Goal: Check status: Check status

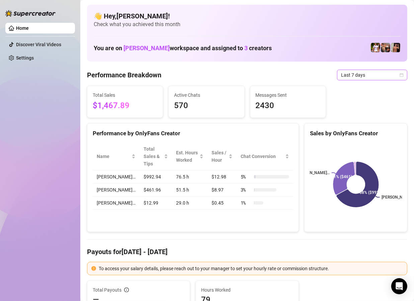
click at [353, 78] on span "Last 7 days" at bounding box center [372, 75] width 62 height 10
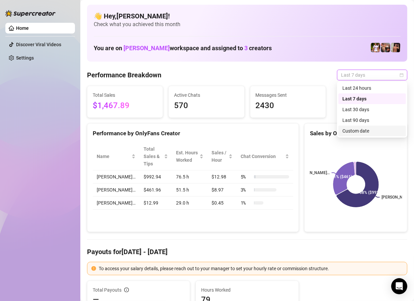
click at [368, 130] on div "Custom date" at bounding box center [372, 130] width 60 height 7
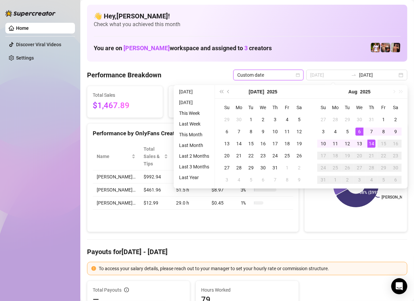
type input "[DATE]"
click at [370, 144] on div "14" at bounding box center [371, 143] width 8 height 8
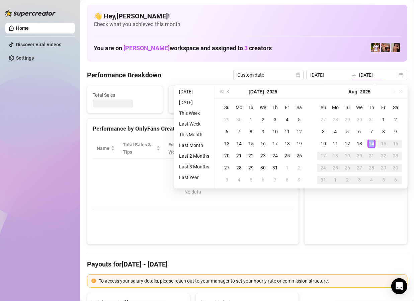
type input "[DATE]"
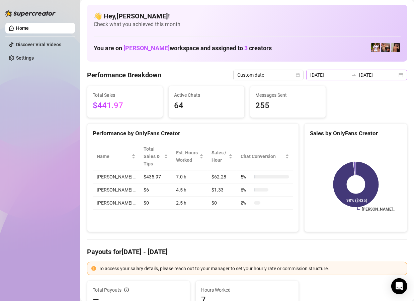
click at [399, 77] on div "2025-08-14 2025-08-14" at bounding box center [356, 75] width 101 height 11
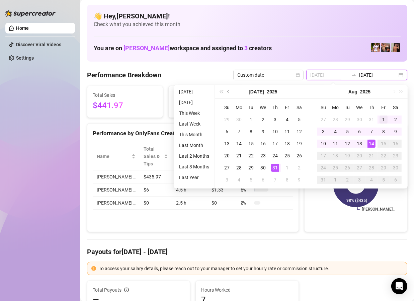
type input "[DATE]"
click at [381, 122] on div "1" at bounding box center [383, 119] width 8 height 8
type input "[DATE]"
click at [370, 148] on td "14" at bounding box center [371, 143] width 12 height 12
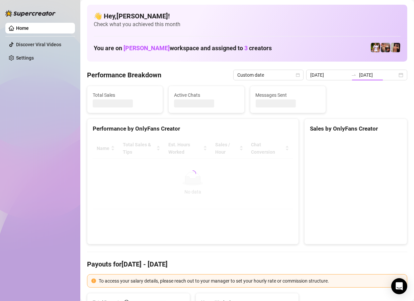
type input "[DATE]"
